Goal: Task Accomplishment & Management: Manage account settings

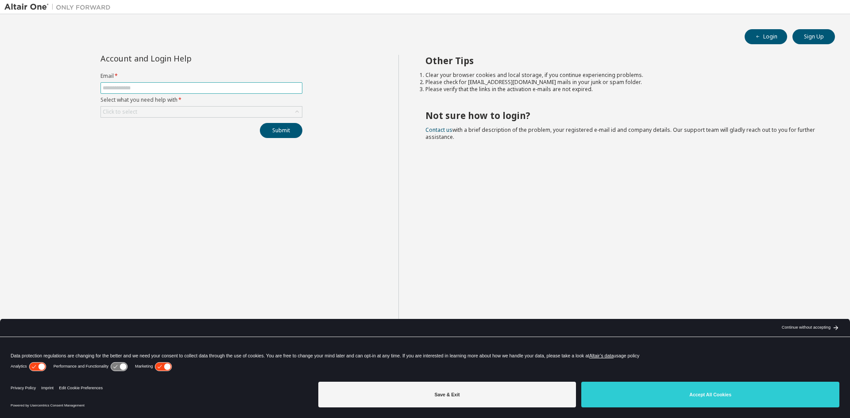
click at [138, 87] on input "text" at bounding box center [202, 88] width 198 height 7
type input "**********"
click at [136, 111] on div "Click to select" at bounding box center [120, 111] width 35 height 7
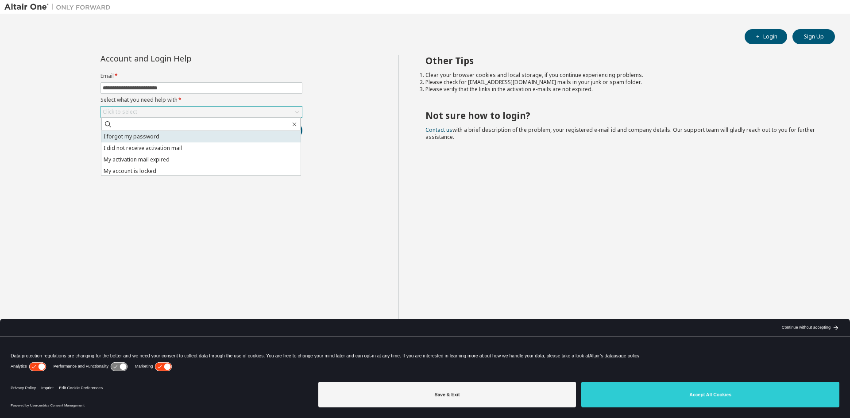
click at [143, 136] on li "I forgot my password" at bounding box center [200, 137] width 199 height 12
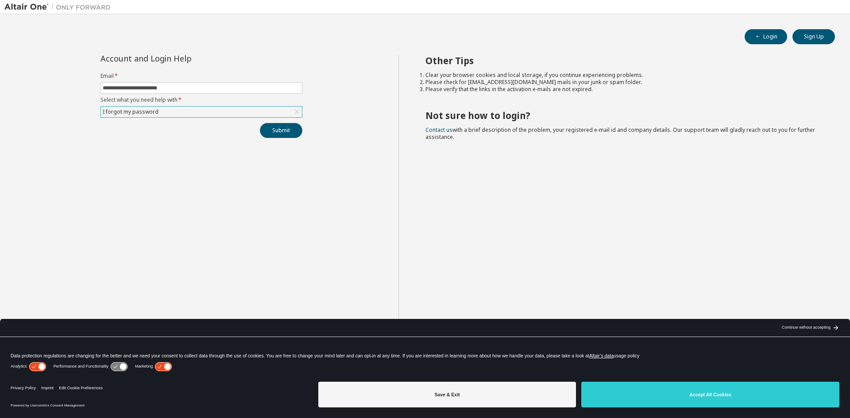
click at [290, 135] on button "Submit" at bounding box center [281, 130] width 43 height 15
click at [280, 126] on button "Submit" at bounding box center [281, 130] width 43 height 15
